Goal: Find specific page/section: Find specific page/section

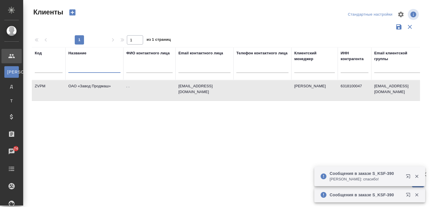
select select "RU"
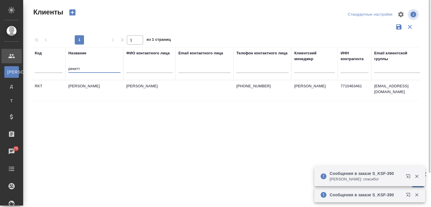
type input "рекитт"
click at [95, 87] on td "Рекитт Бенкизер Хэлскэр" at bounding box center [94, 91] width 58 height 20
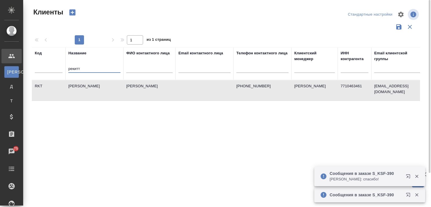
drag, startPoint x: 108, startPoint y: 69, endPoint x: 41, endPoint y: 76, distance: 67.5
click at [41, 76] on tr "Код Название рекитт ФИО контактного лица Email контактного лица Телефон контакт…" at bounding box center [251, 63] width 438 height 33
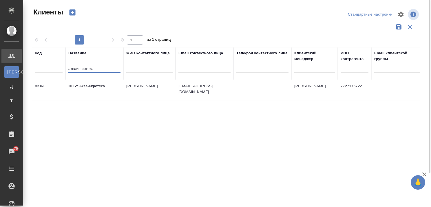
type input "акваинфотека"
click at [95, 85] on td "ФГБУ Акваинфотека" at bounding box center [94, 91] width 58 height 20
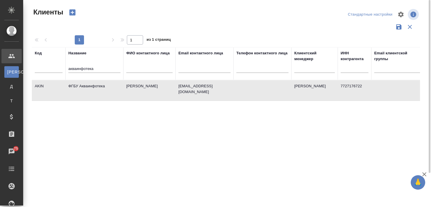
click at [95, 85] on td "ФГБУ Акваинфотека" at bounding box center [94, 91] width 58 height 20
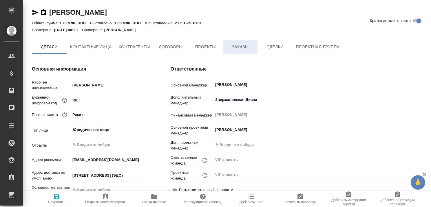
click at [241, 47] on span "Заказы" at bounding box center [240, 46] width 28 height 7
type textarea "x"
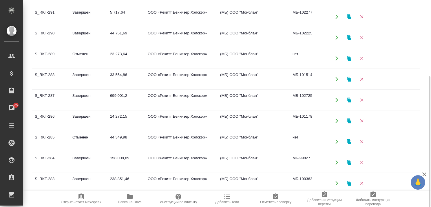
scroll to position [145, 0]
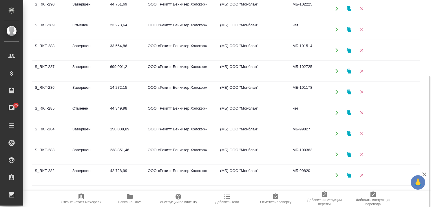
click at [85, 129] on td "Завершен" at bounding box center [88, 134] width 38 height 20
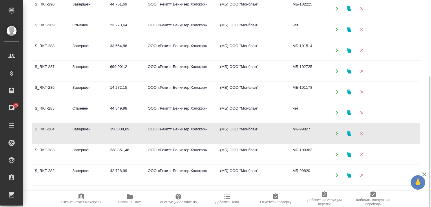
click at [85, 129] on td "Завершен" at bounding box center [88, 134] width 38 height 20
click at [83, 151] on td "Завершен" at bounding box center [88, 154] width 38 height 20
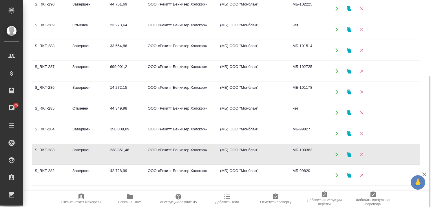
click at [83, 151] on td "Завершен" at bounding box center [88, 154] width 38 height 20
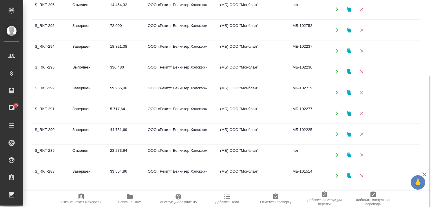
scroll to position [0, 0]
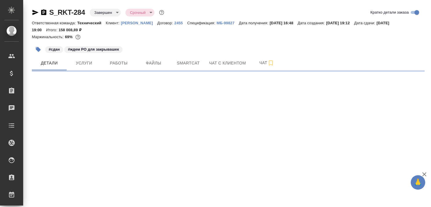
select select "RU"
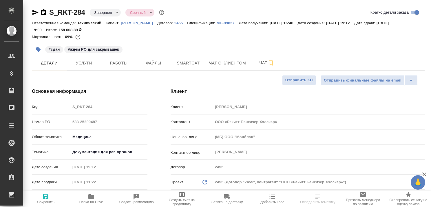
type textarea "x"
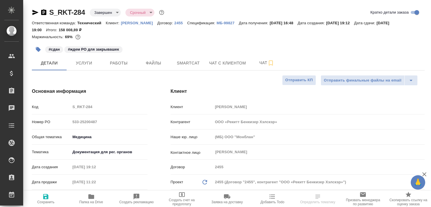
type textarea "x"
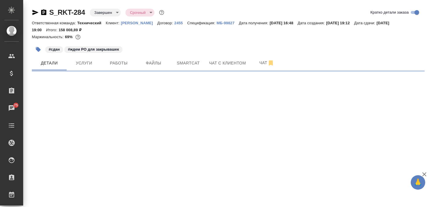
select select "RU"
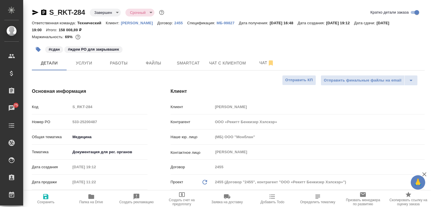
type textarea "x"
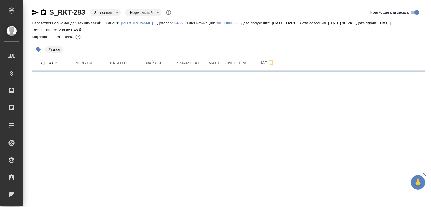
select select "RU"
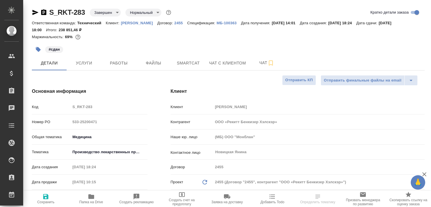
type textarea "x"
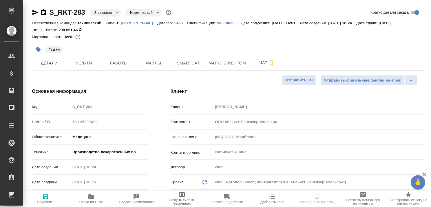
type textarea "x"
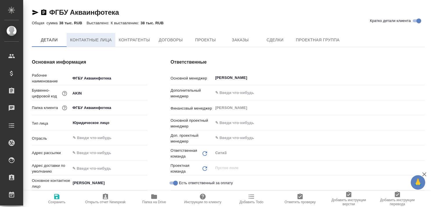
type textarea "x"
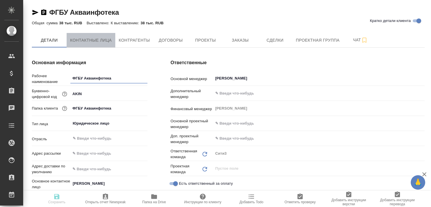
click at [87, 38] on span "Контактные лица" at bounding box center [91, 40] width 42 height 7
type textarea "x"
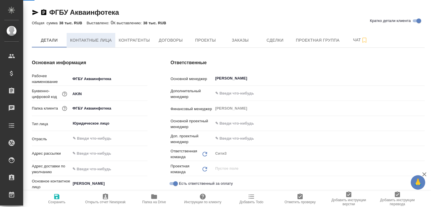
select select "RU"
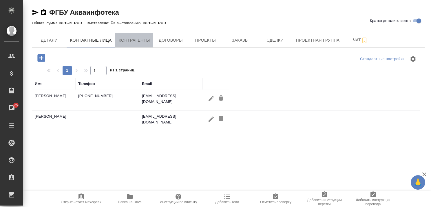
click at [135, 40] on span "Контрагенты" at bounding box center [134, 40] width 31 height 7
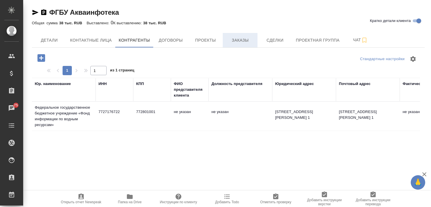
click at [236, 41] on span "Заказы" at bounding box center [240, 40] width 28 height 7
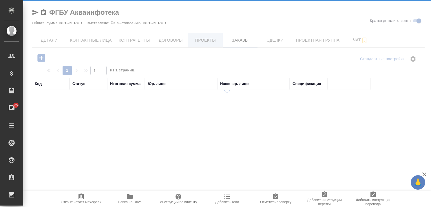
click at [200, 41] on div at bounding box center [227, 103] width 408 height 207
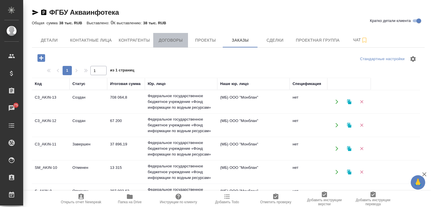
click at [174, 40] on span "Договоры" at bounding box center [171, 40] width 28 height 7
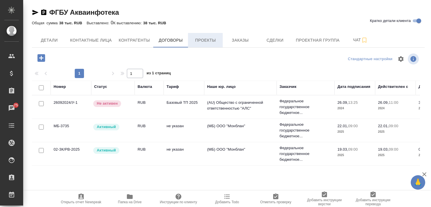
click at [203, 40] on span "Проекты" at bounding box center [205, 40] width 28 height 7
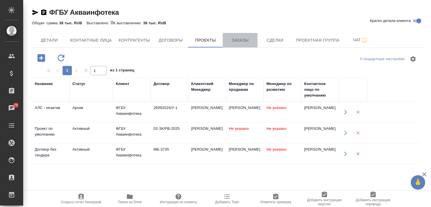
click at [237, 41] on span "Заказы" at bounding box center [240, 40] width 28 height 7
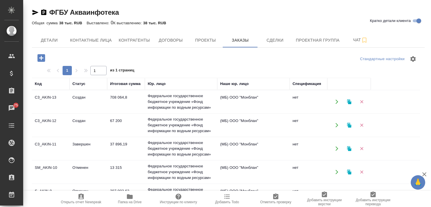
click at [424, 174] on icon "button" at bounding box center [424, 174] width 7 height 7
click at [83, 165] on td "Отменен" at bounding box center [88, 172] width 38 height 20
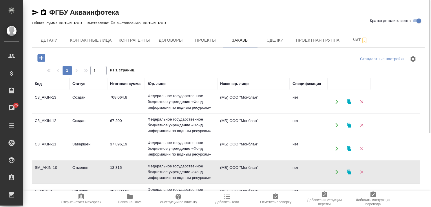
click at [82, 165] on td "Отменен" at bounding box center [88, 172] width 38 height 20
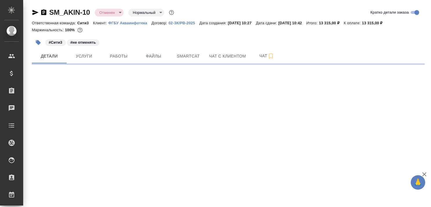
select select "RU"
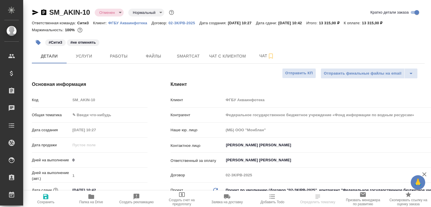
type textarea "x"
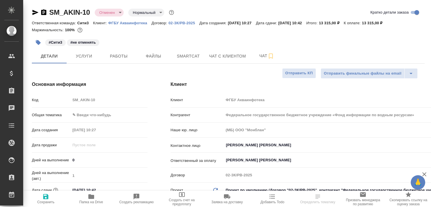
type textarea "x"
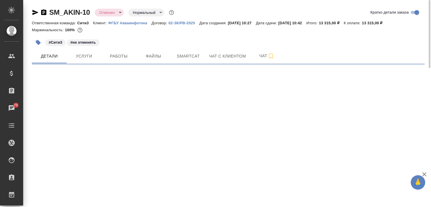
select select "RU"
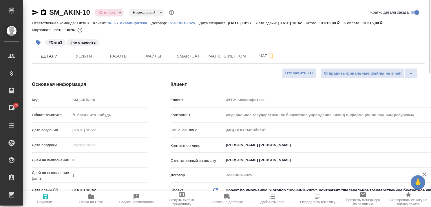
type textarea "x"
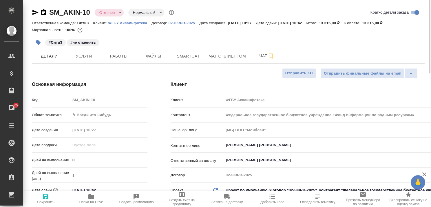
type textarea "x"
